Goal: Task Accomplishment & Management: Manage account settings

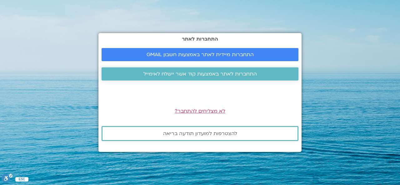
click at [158, 74] on span "התחברות לאתר באמצעות קוד אשר יישלח לאימייל" at bounding box center [201, 74] width 114 height 6
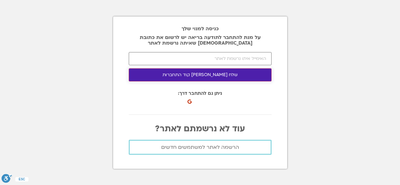
click at [196, 75] on button "שלח לי קוד התחברות" at bounding box center [200, 74] width 143 height 13
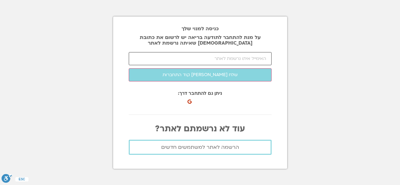
click at [238, 59] on input "email" at bounding box center [200, 58] width 143 height 13
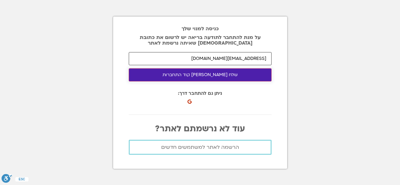
type input "karenle@netvision.net.il"
click at [227, 79] on button "שלח לי קוד התחברות" at bounding box center [200, 74] width 143 height 13
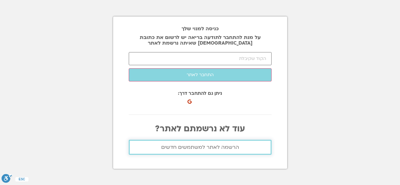
click at [193, 145] on span "הרשמה לאתר למשתמשים חדשים" at bounding box center [200, 148] width 78 height 6
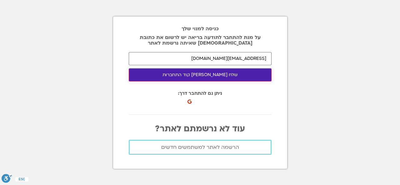
click at [207, 75] on button "שלח [PERSON_NAME] קוד התחברות" at bounding box center [200, 74] width 143 height 13
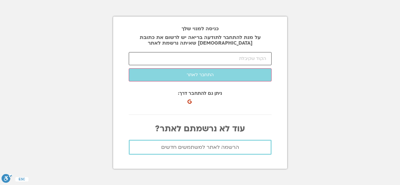
click at [239, 60] on input "number" at bounding box center [200, 58] width 143 height 13
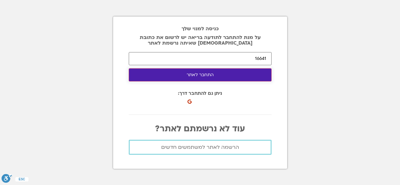
click at [212, 77] on button "התחבר לאתר" at bounding box center [200, 74] width 143 height 13
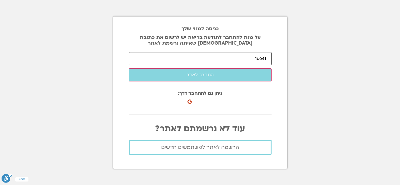
drag, startPoint x: 250, startPoint y: 60, endPoint x: 280, endPoint y: 54, distance: 30.9
click at [281, 54] on div "כניסה למנוי שלך על מנת להתחבר לתודעה בריאה יש לרשום את כתובת [DEMOGRAPHIC_DATA]…" at bounding box center [200, 93] width 174 height 153
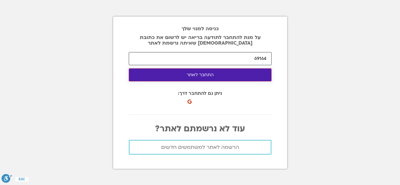
type input "69164"
click at [210, 75] on button "התחבר לאתר" at bounding box center [200, 74] width 143 height 13
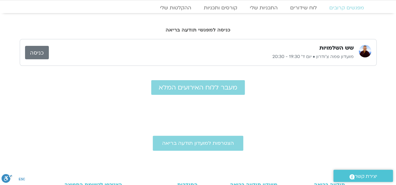
scroll to position [31, 0]
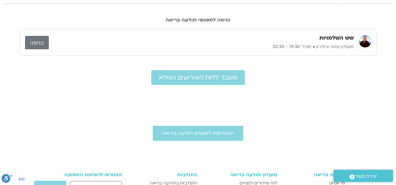
click at [40, 40] on link "כניסה" at bounding box center [37, 42] width 24 height 13
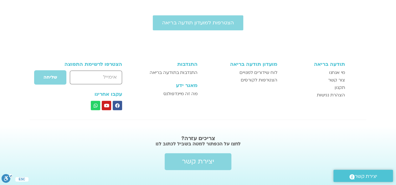
scroll to position [151, 0]
